Goal: Information Seeking & Learning: Learn about a topic

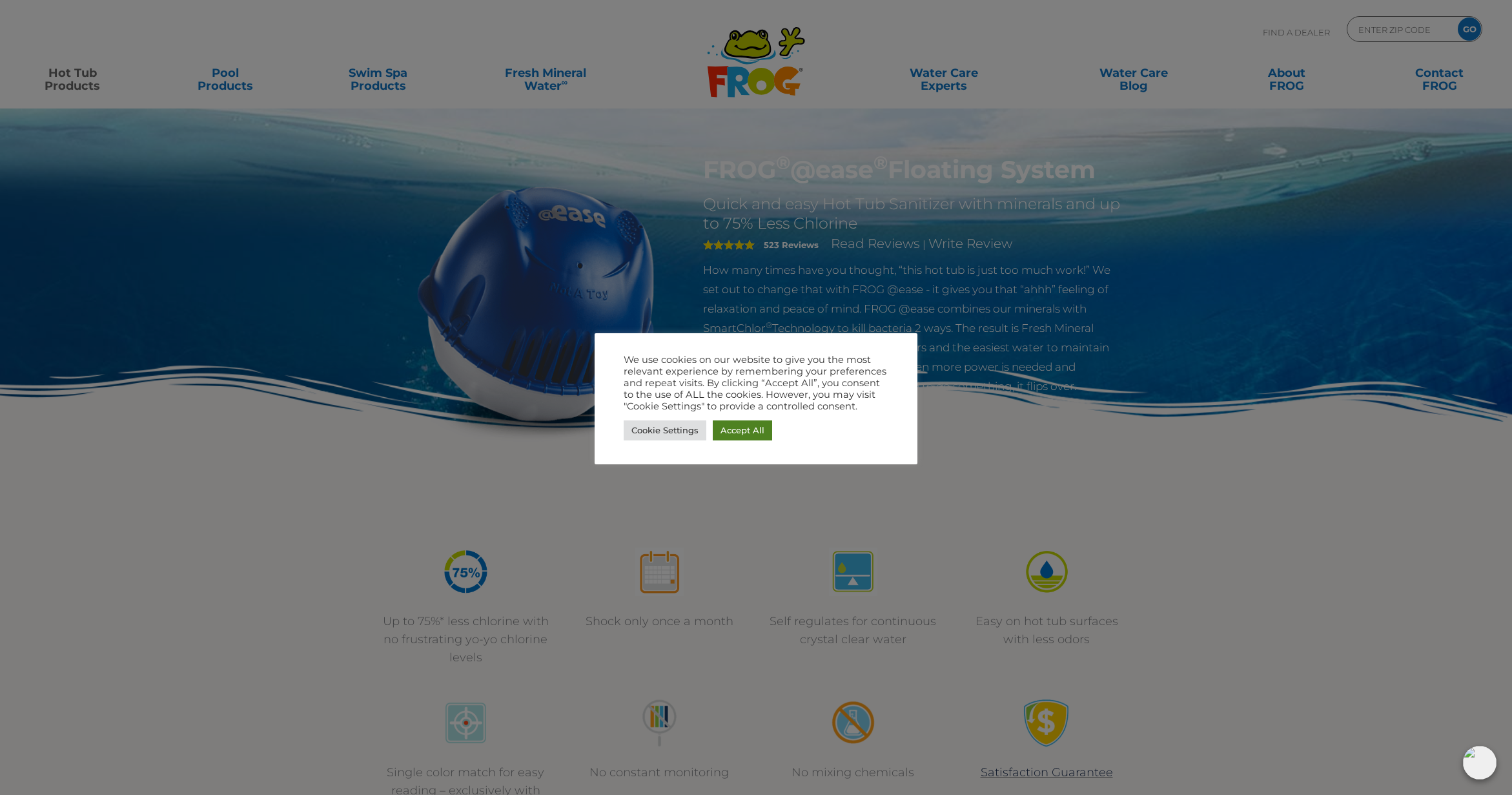
click at [746, 433] on link "Accept All" at bounding box center [743, 430] width 59 height 20
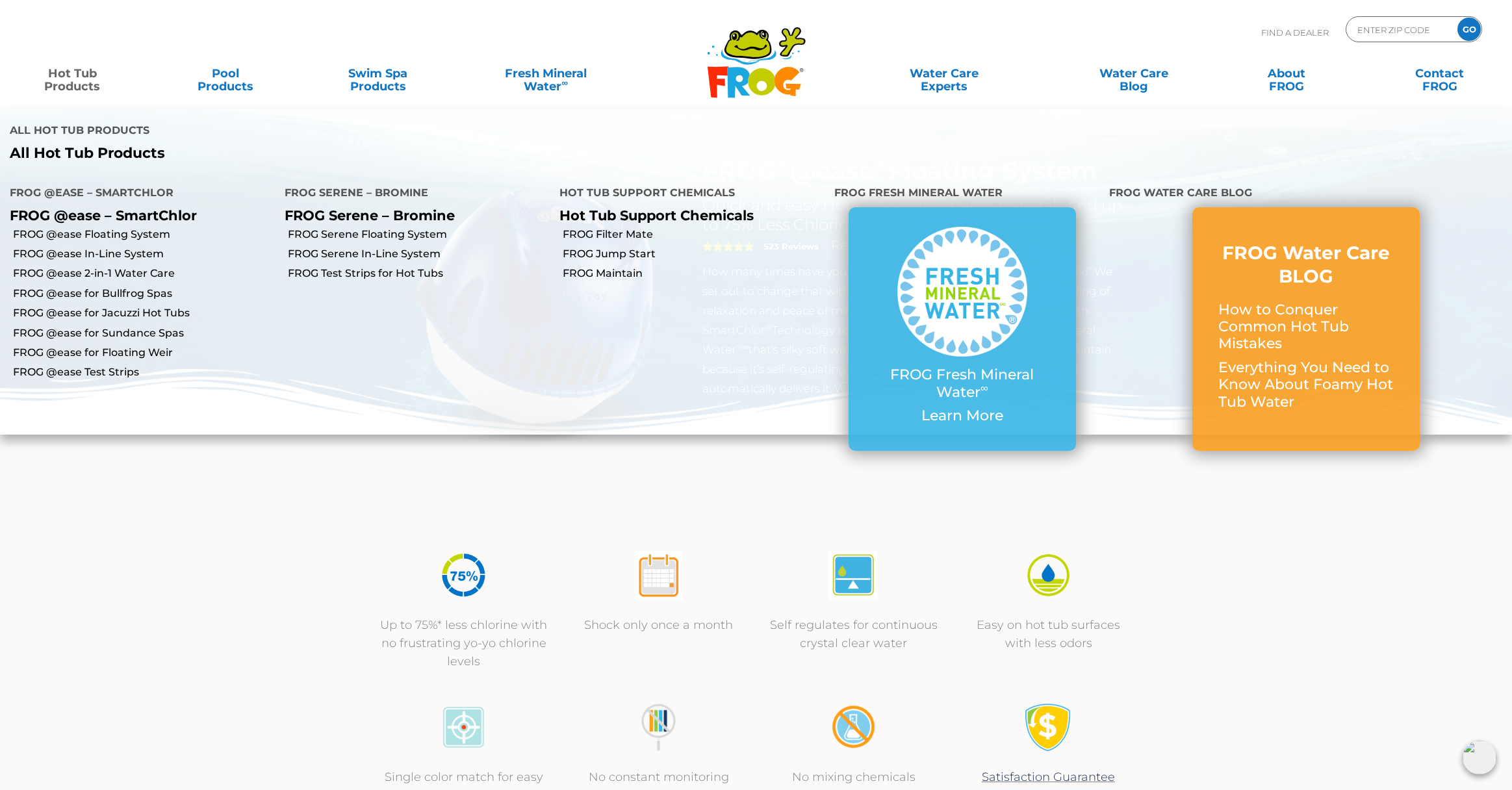
click at [58, 77] on link "Hot Tub Products" at bounding box center [72, 73] width 118 height 26
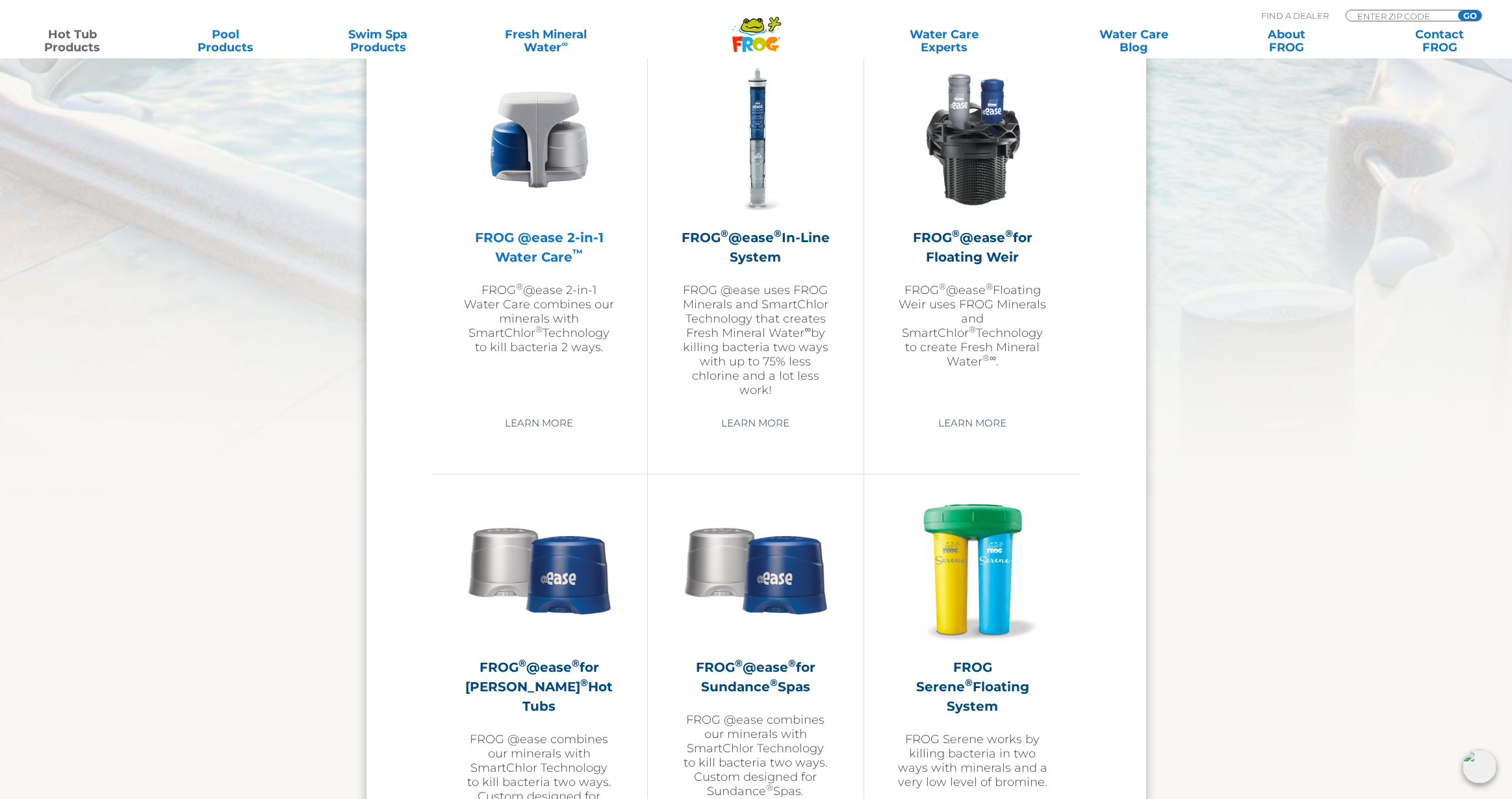
scroll to position [1817, 0]
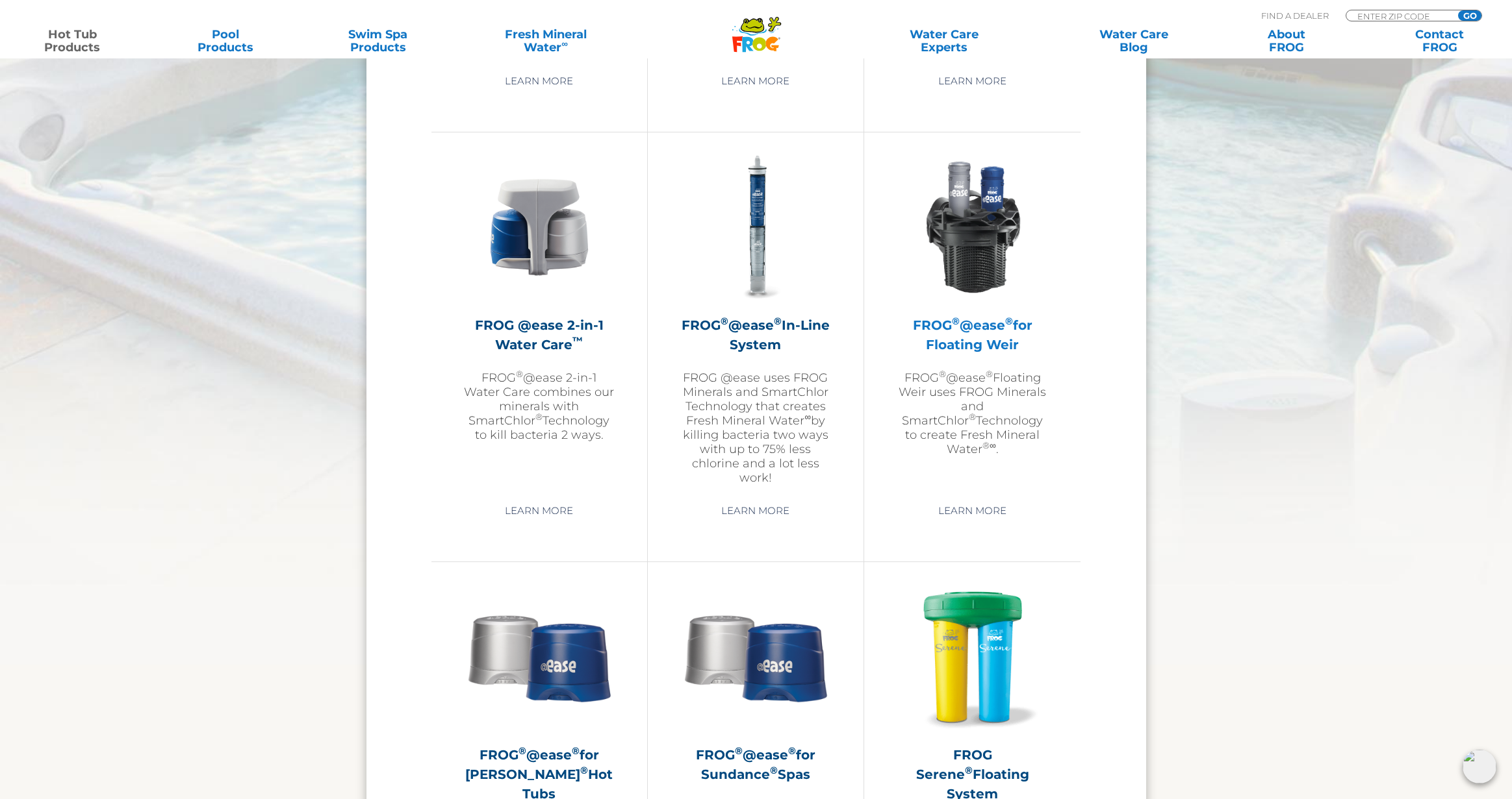
click at [998, 253] on img at bounding box center [973, 227] width 151 height 151
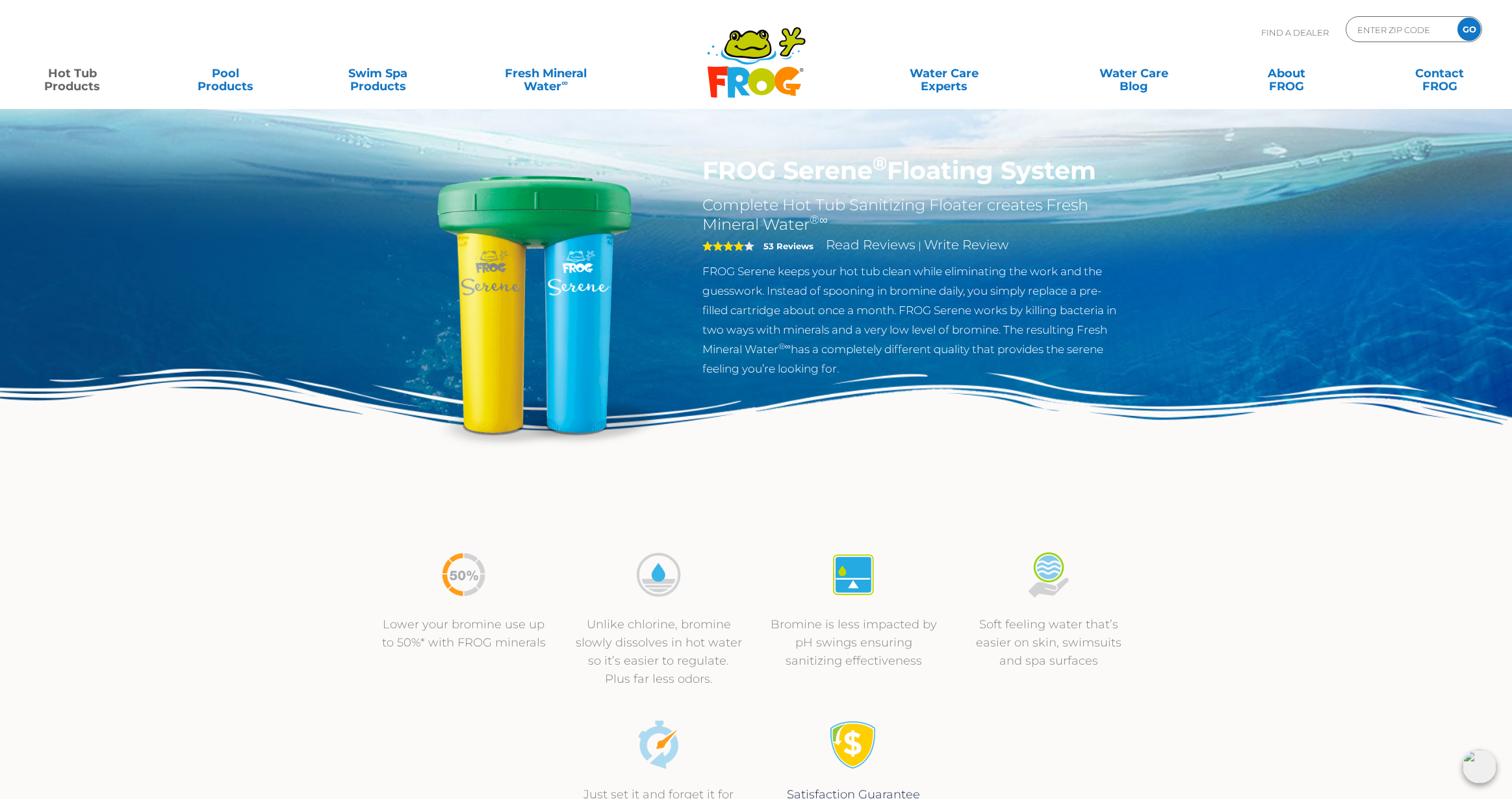
click at [81, 78] on link "Hot Tub Products" at bounding box center [72, 73] width 118 height 26
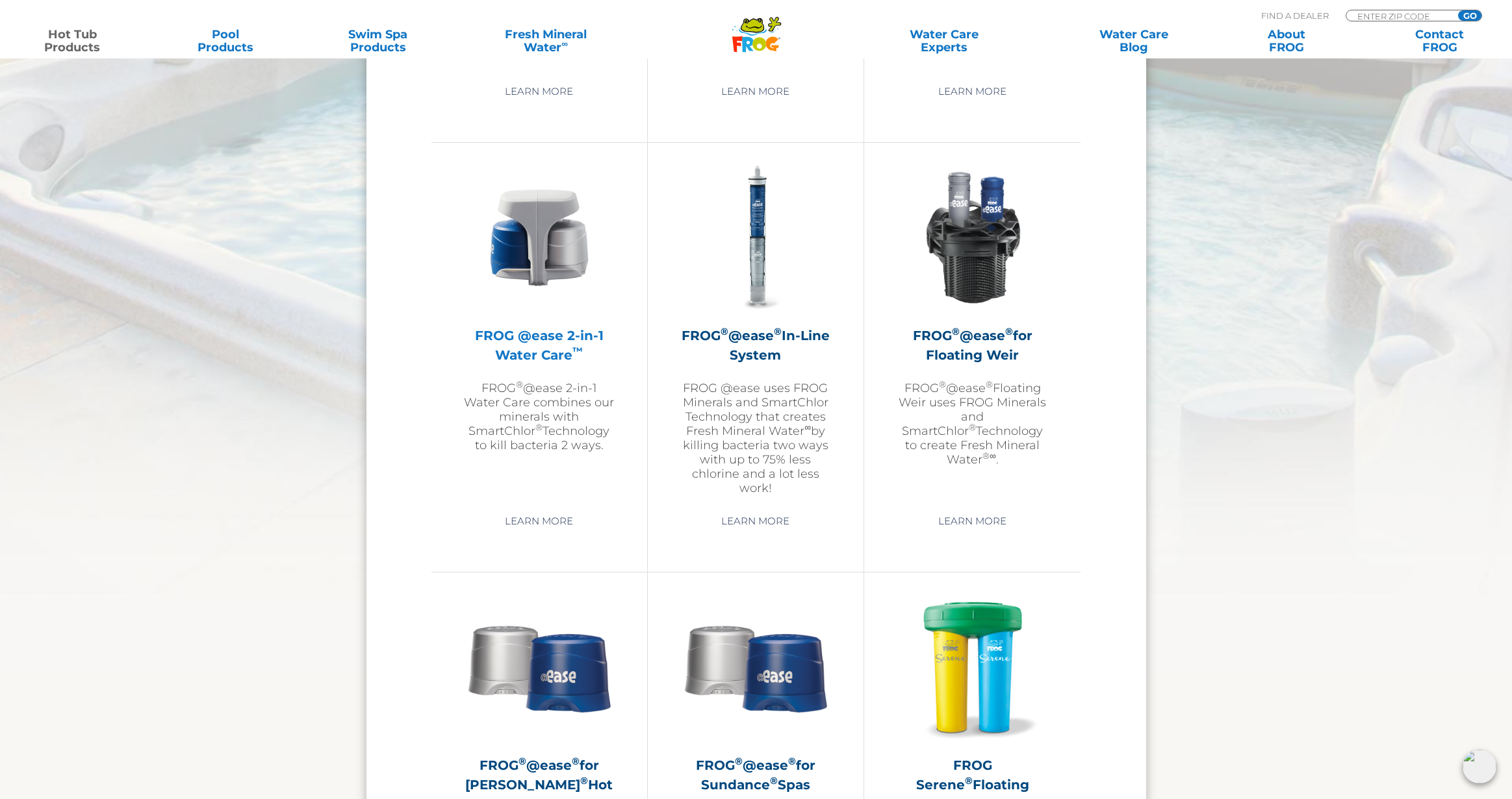
scroll to position [1817, 0]
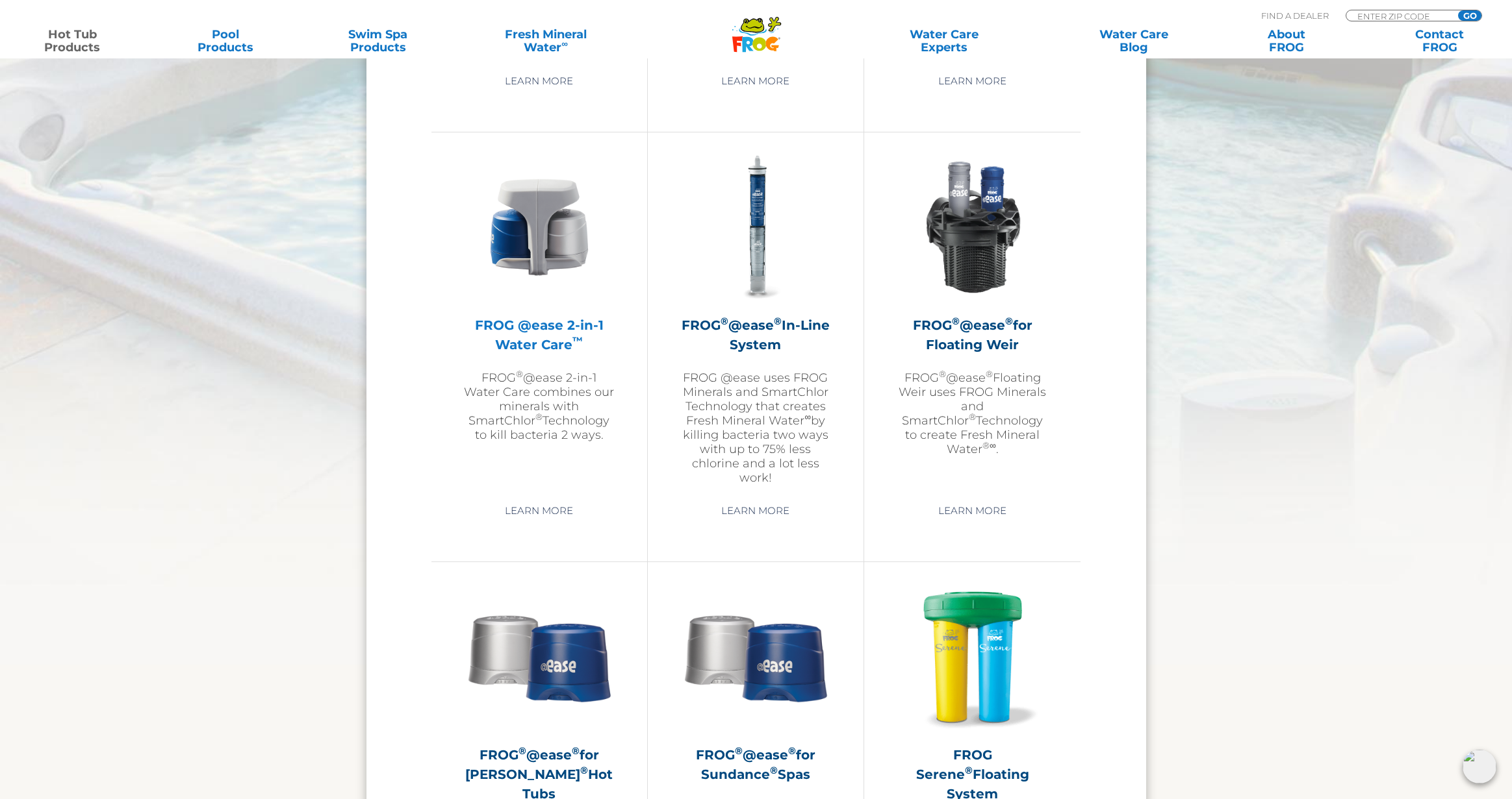
click at [537, 325] on h2 "FROG @ease 2-in-1 Water Care ™" at bounding box center [539, 335] width 151 height 39
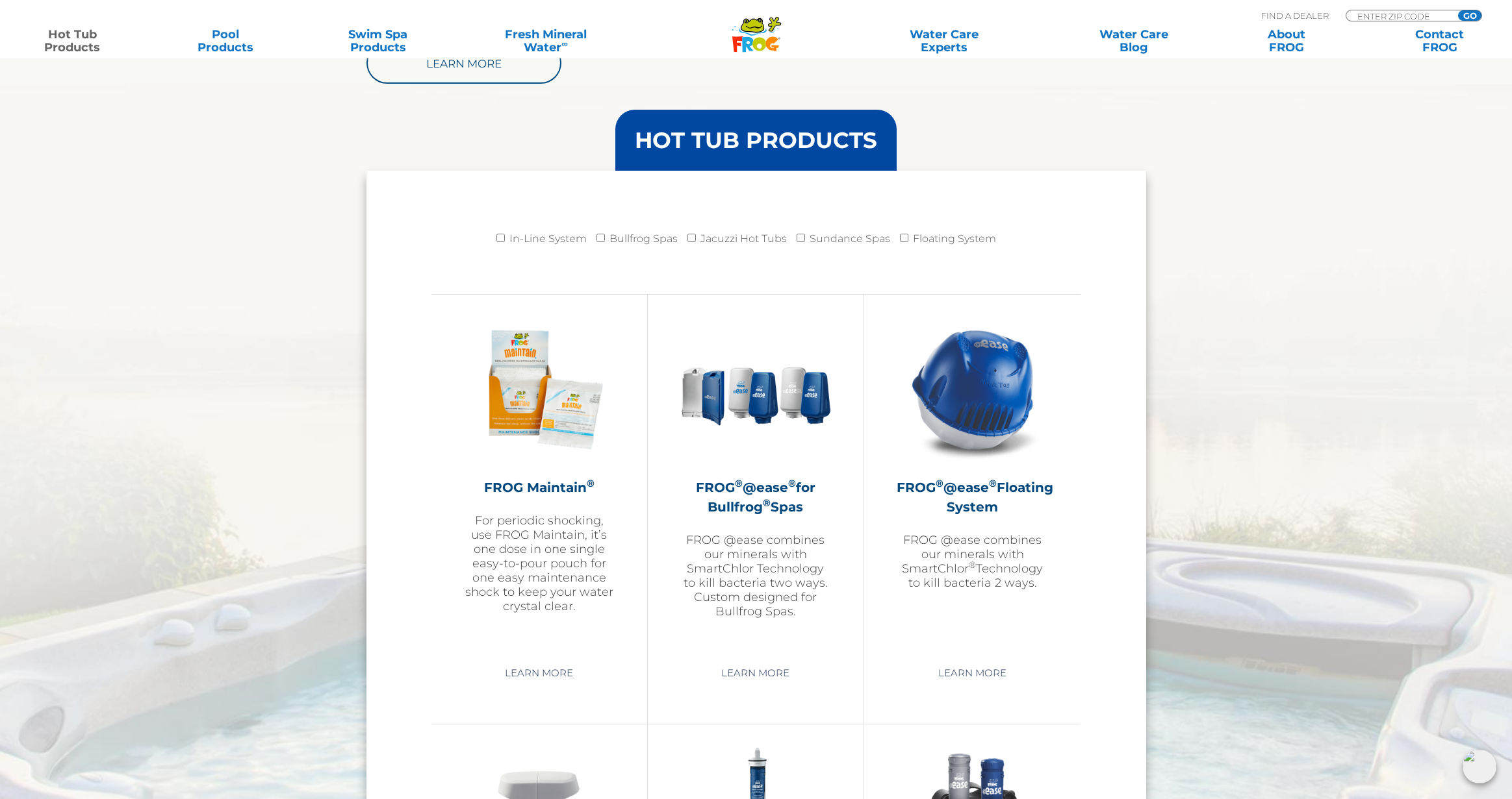
scroll to position [1298, 0]
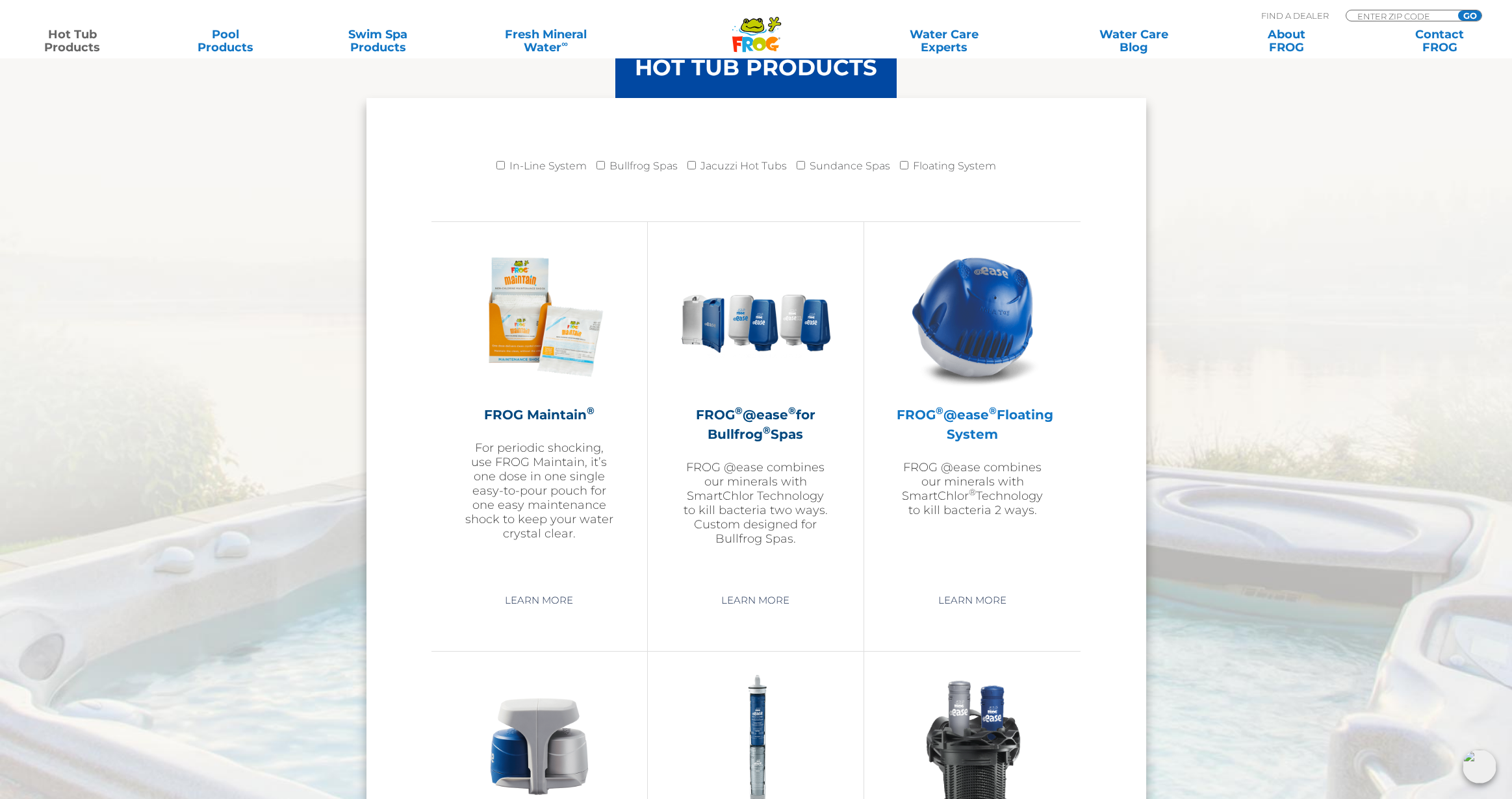
click at [987, 435] on h2 "FROG ® @ease ® Floating System" at bounding box center [972, 424] width 152 height 39
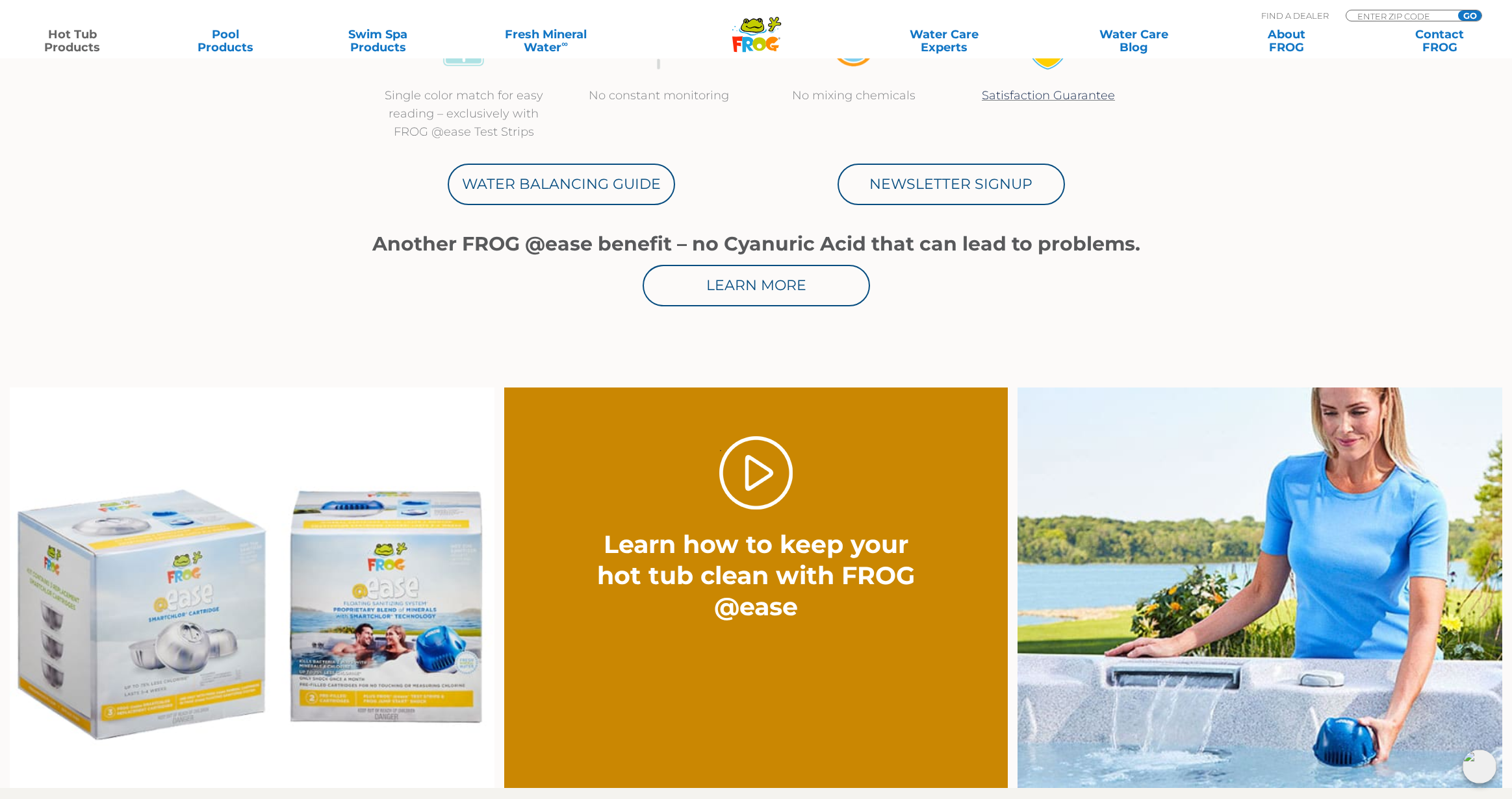
scroll to position [1039, 0]
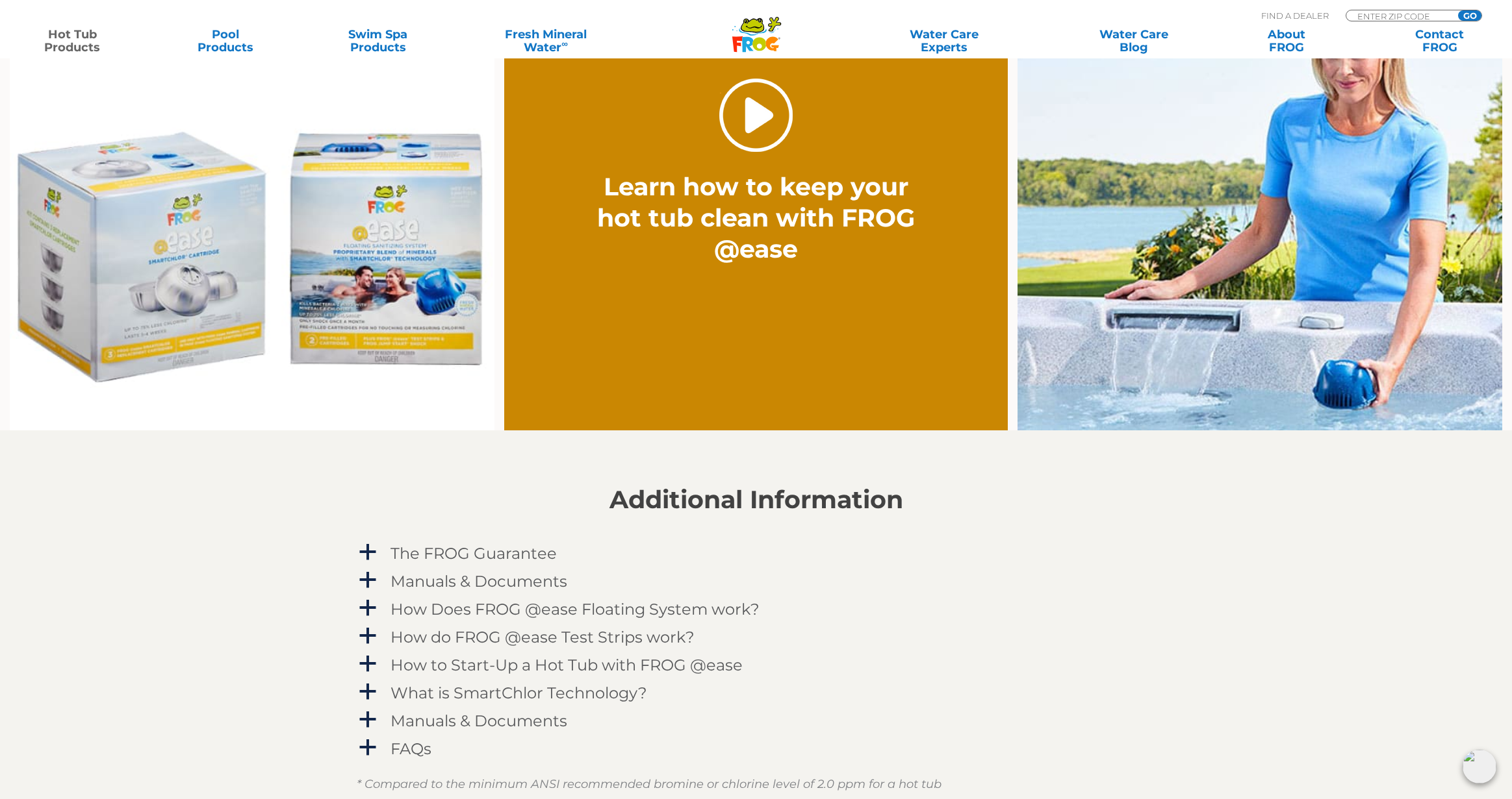
click at [756, 106] on link "." at bounding box center [756, 115] width 74 height 74
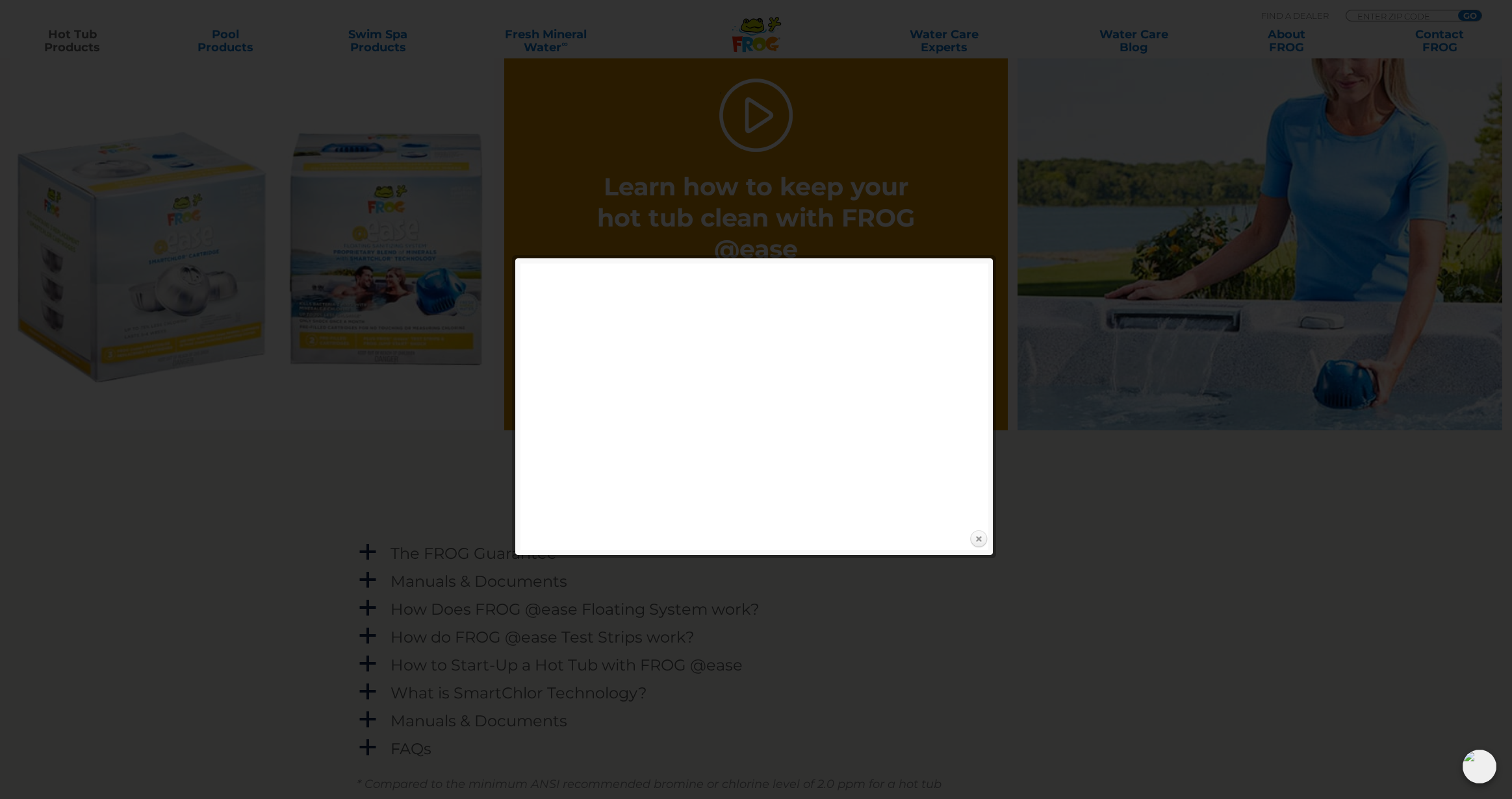
click at [978, 538] on link "Close" at bounding box center [978, 540] width 20 height 20
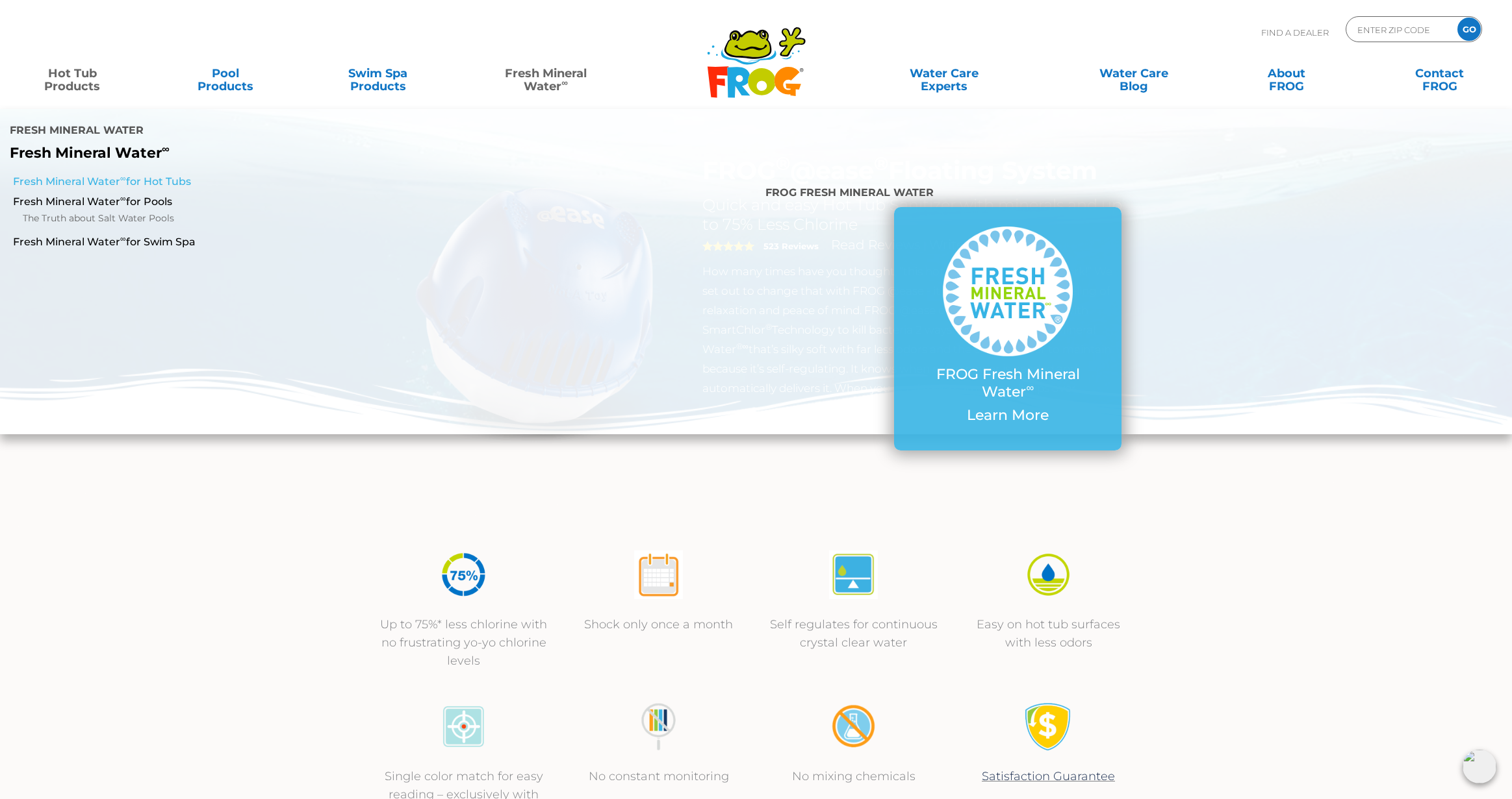
click at [120, 181] on sup "∞" at bounding box center [123, 178] width 6 height 10
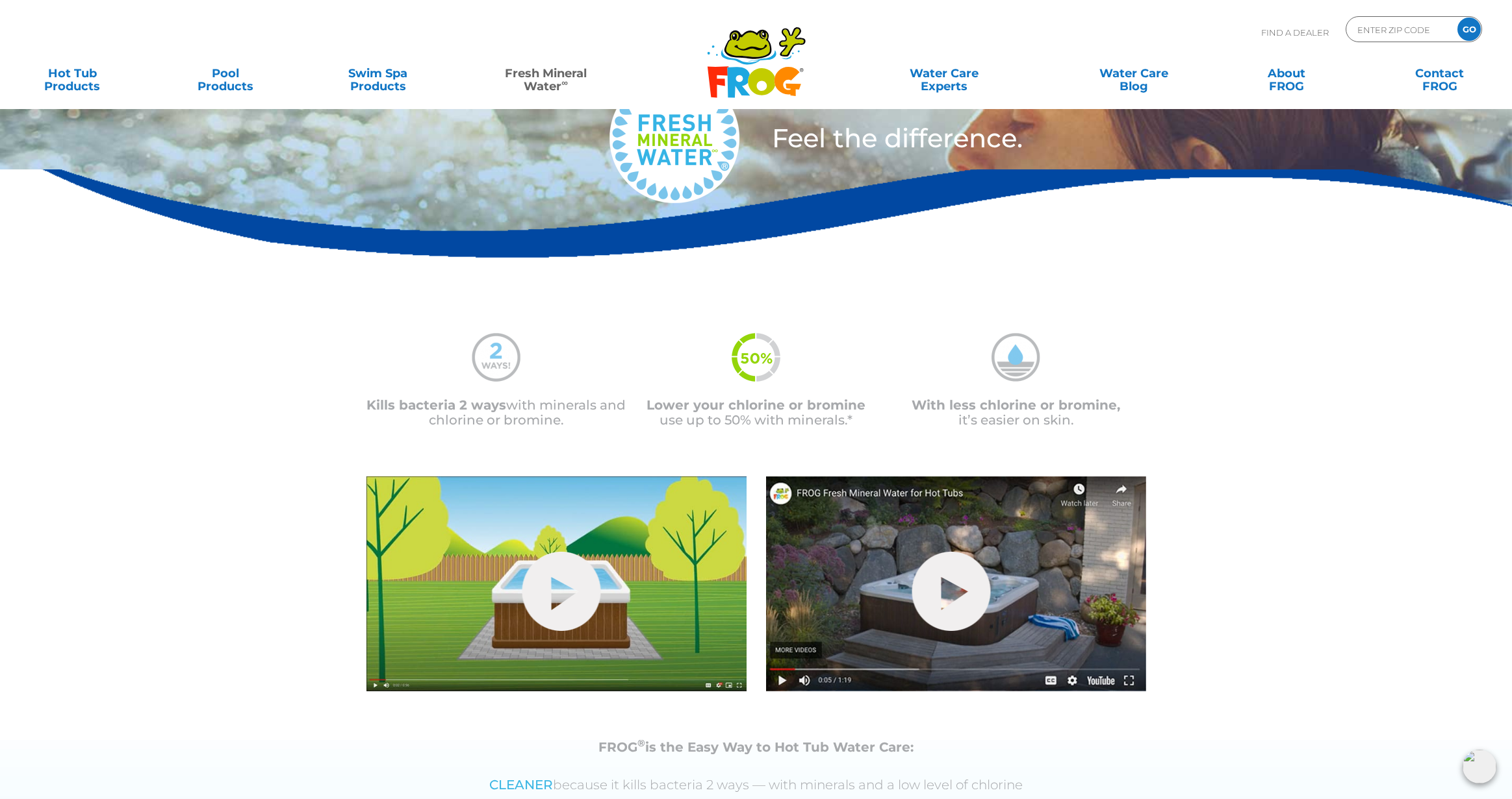
scroll to position [65, 0]
